Goal: Task Accomplishment & Management: Use online tool/utility

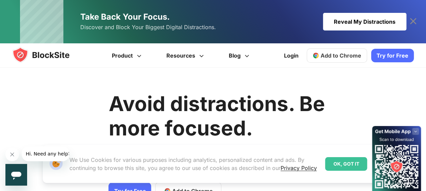
click at [415, 133] on rect at bounding box center [415, 131] width 7 height 7
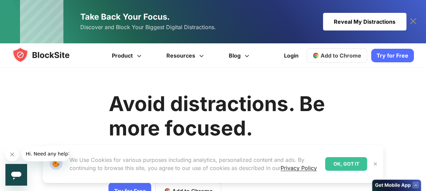
scroll to position [34, 0]
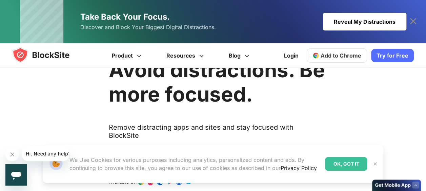
click at [374, 164] on img at bounding box center [374, 163] width 5 height 5
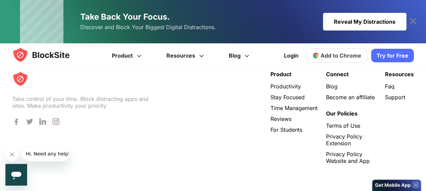
scroll to position [1468, 0]
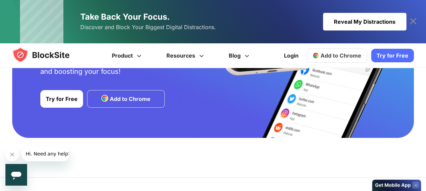
click at [129, 97] on span "Add to Chrome" at bounding box center [129, 99] width 41 height 8
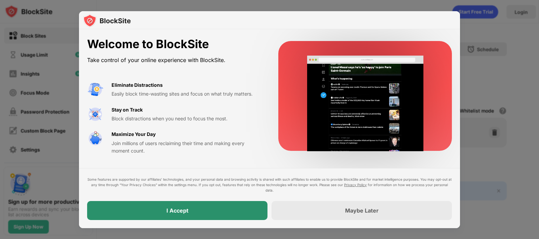
click at [183, 191] on div "I Accept" at bounding box center [177, 210] width 180 height 19
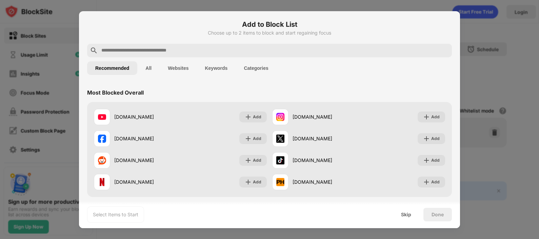
click at [245, 66] on button "Categories" at bounding box center [256, 68] width 41 height 14
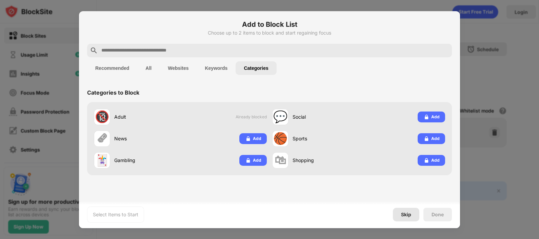
click at [405, 191] on div "Skip" at bounding box center [406, 214] width 10 height 5
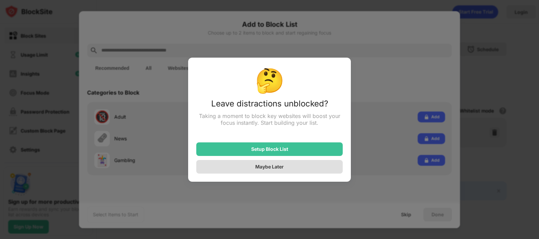
click at [255, 169] on div "Maybe Later" at bounding box center [269, 167] width 28 height 6
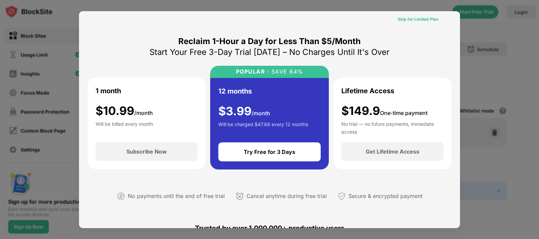
click at [421, 15] on div "Skip for Limited Plan" at bounding box center [418, 19] width 52 height 11
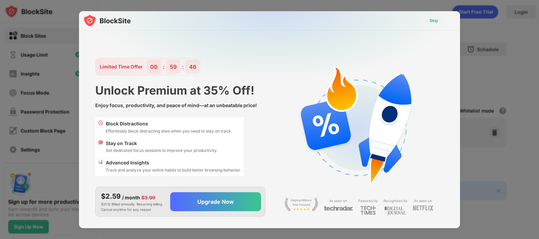
click at [430, 21] on div "Skip" at bounding box center [433, 20] width 9 height 7
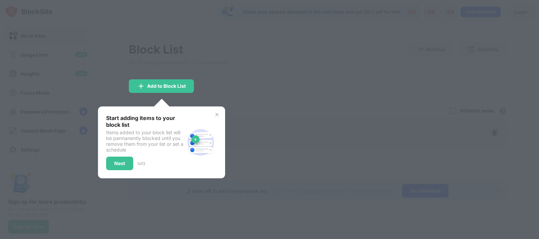
click at [217, 114] on img at bounding box center [216, 114] width 5 height 5
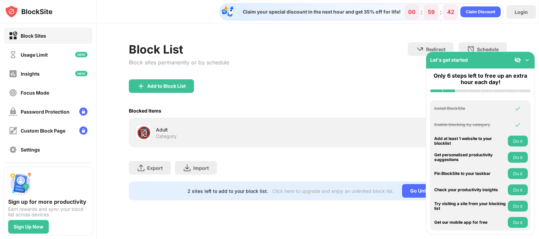
click at [431, 58] on img at bounding box center [527, 60] width 7 height 7
